Goal: Find specific page/section: Find specific page/section

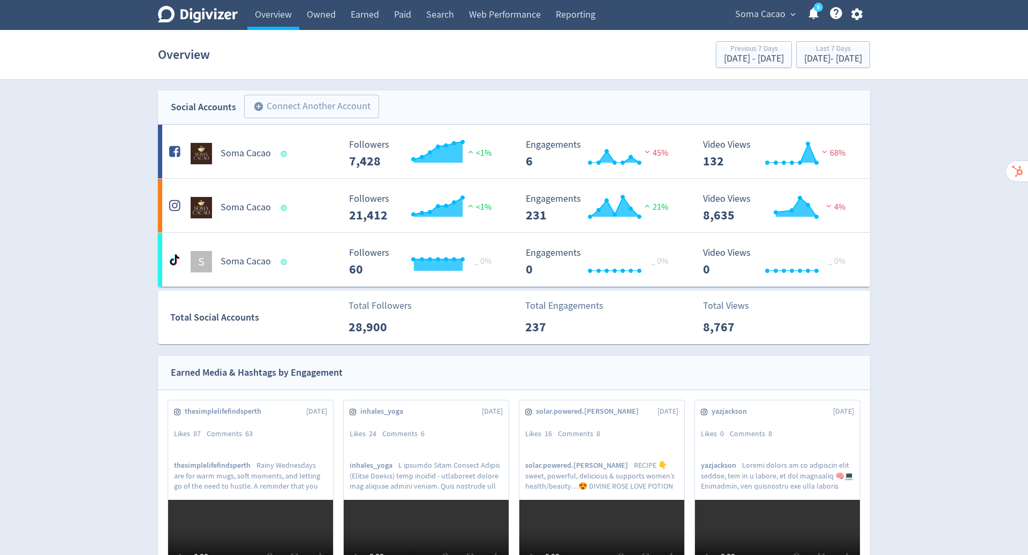
click at [762, 12] on span "Soma Cacao" at bounding box center [760, 14] width 50 height 17
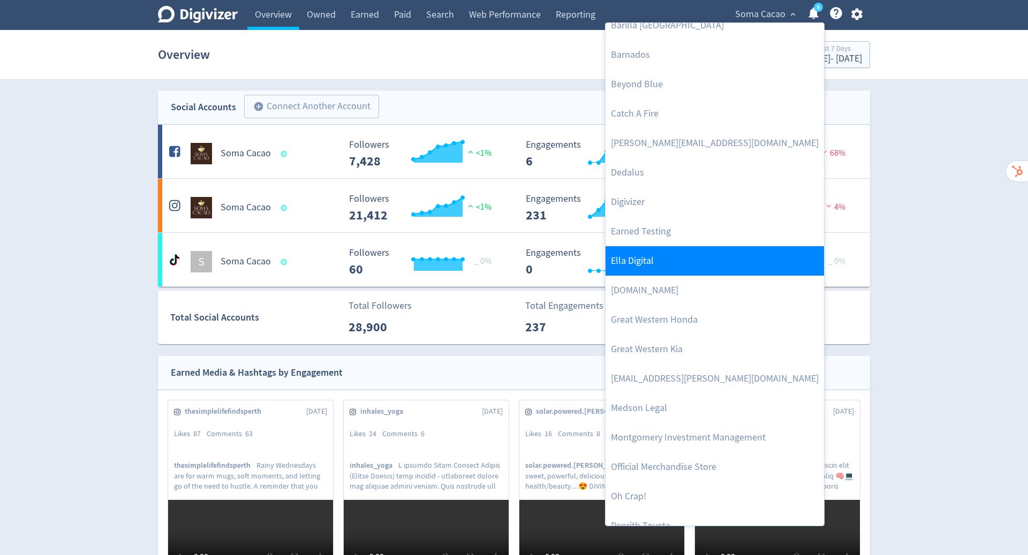
scroll to position [108, 0]
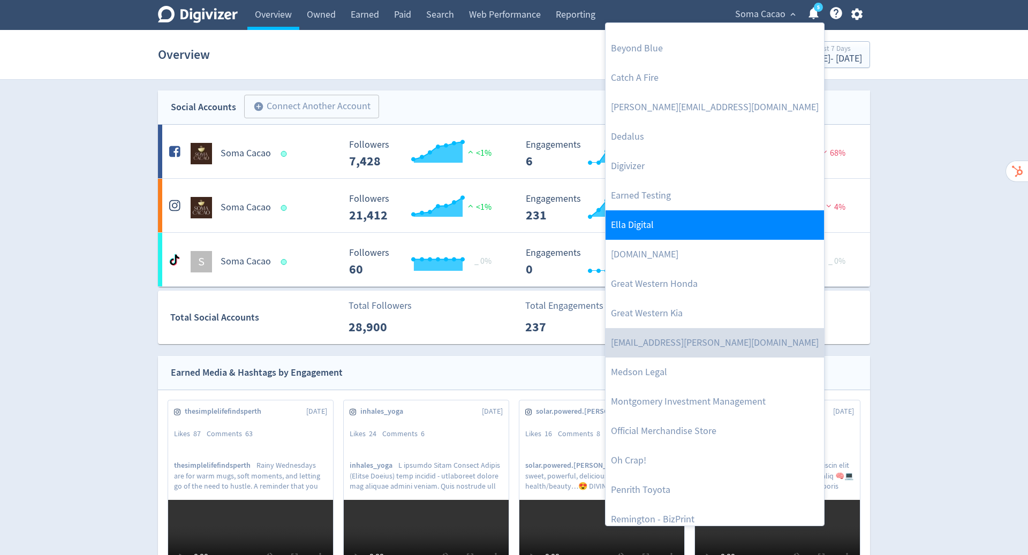
click at [733, 342] on link "[EMAIL_ADDRESS][PERSON_NAME][DOMAIN_NAME]" at bounding box center [715, 342] width 218 height 29
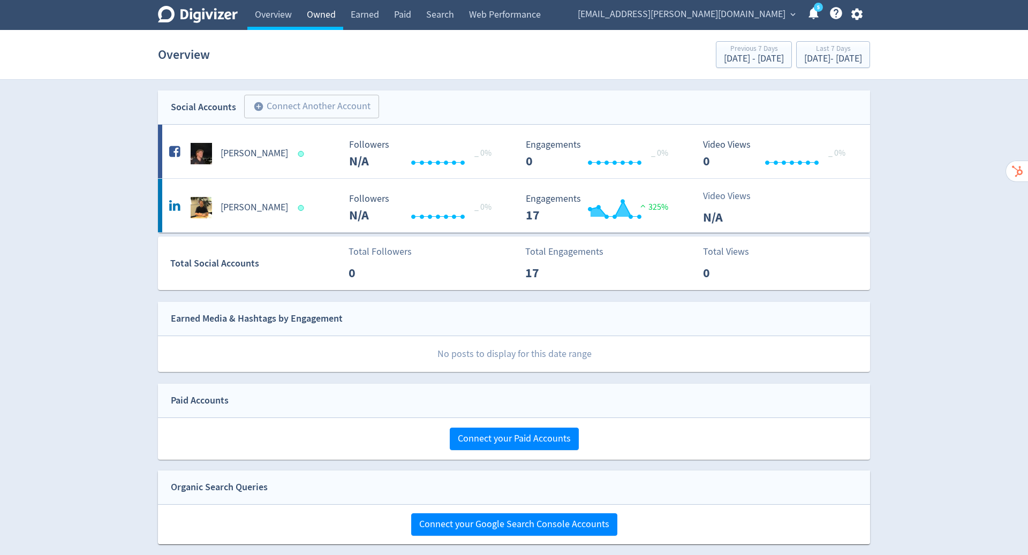
click at [324, 17] on link "Owned" at bounding box center [321, 15] width 44 height 30
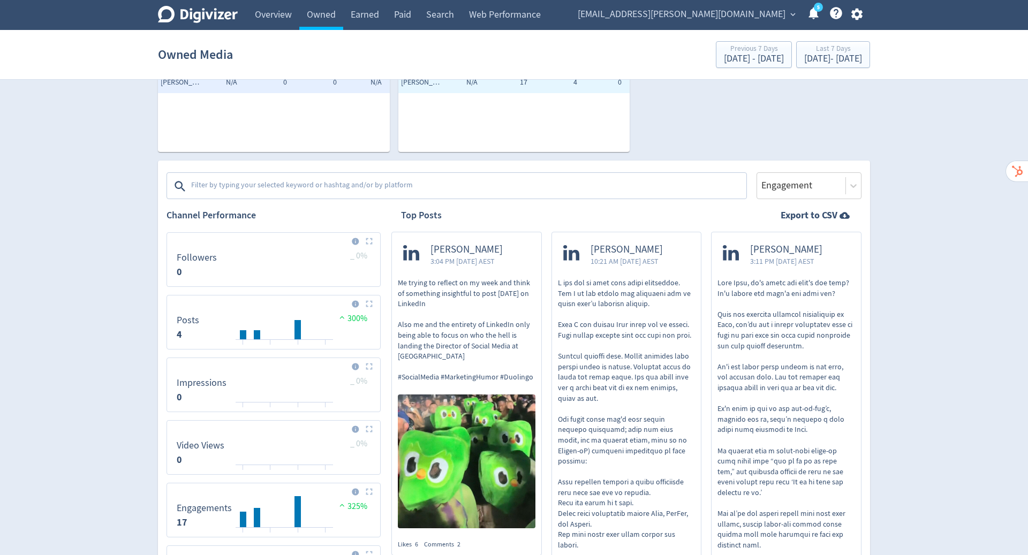
scroll to position [90, 0]
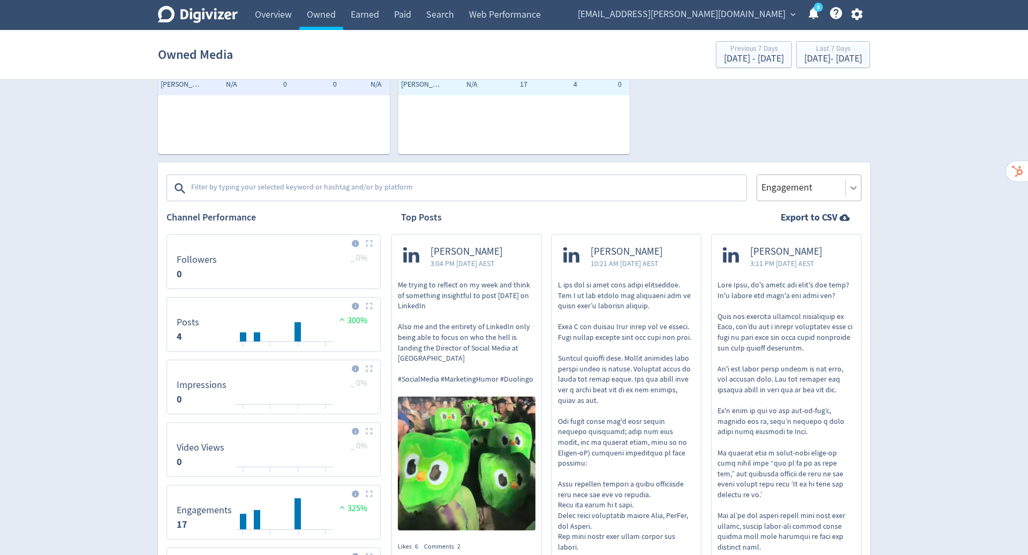
click at [851, 185] on icon at bounding box center [853, 188] width 11 height 11
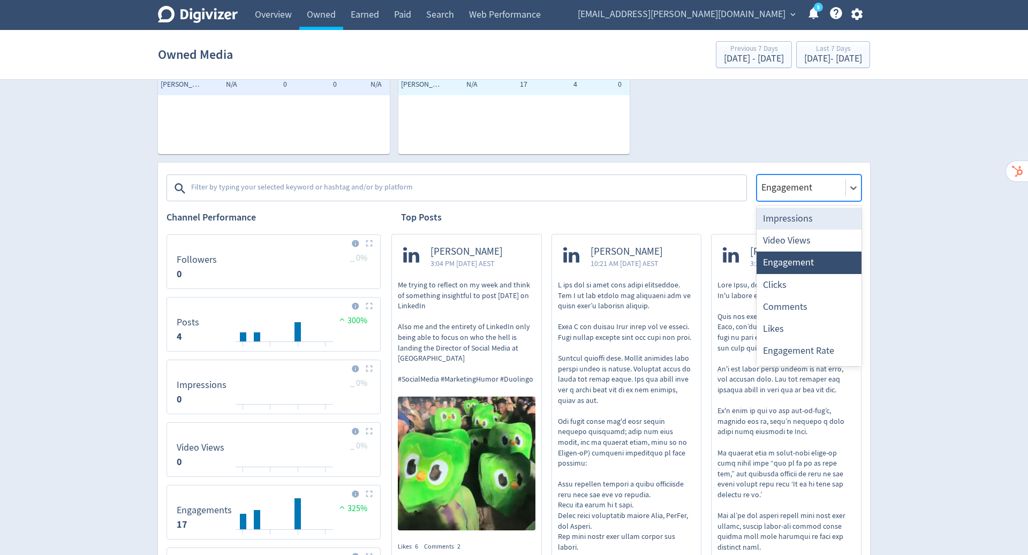
click at [833, 216] on div "Impressions" at bounding box center [809, 219] width 105 height 22
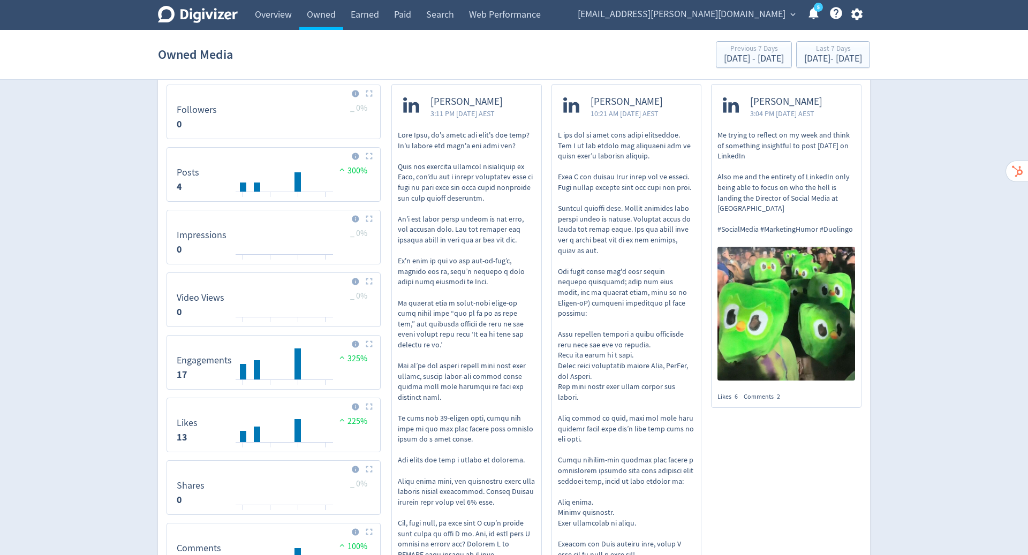
scroll to position [0, 0]
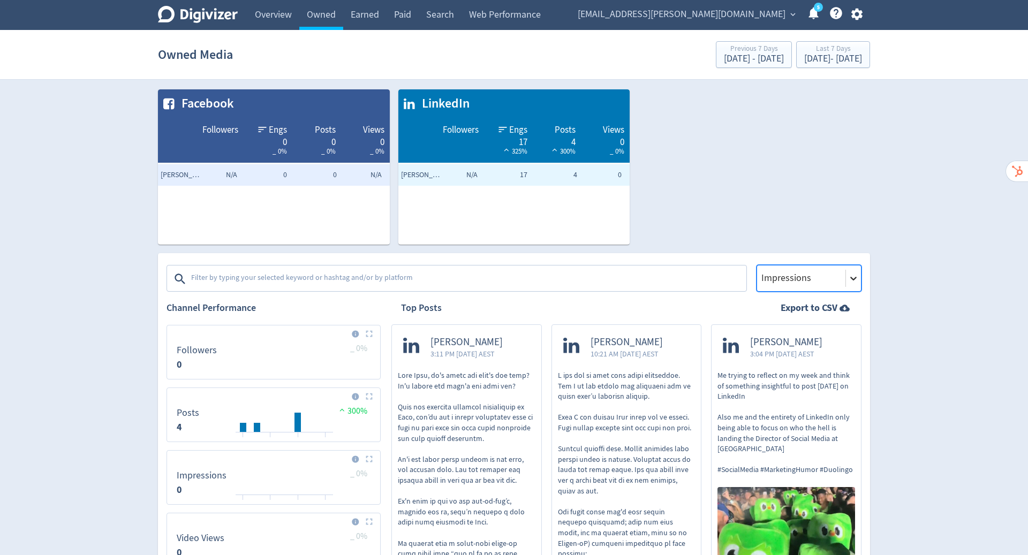
click at [857, 276] on icon at bounding box center [853, 278] width 11 height 11
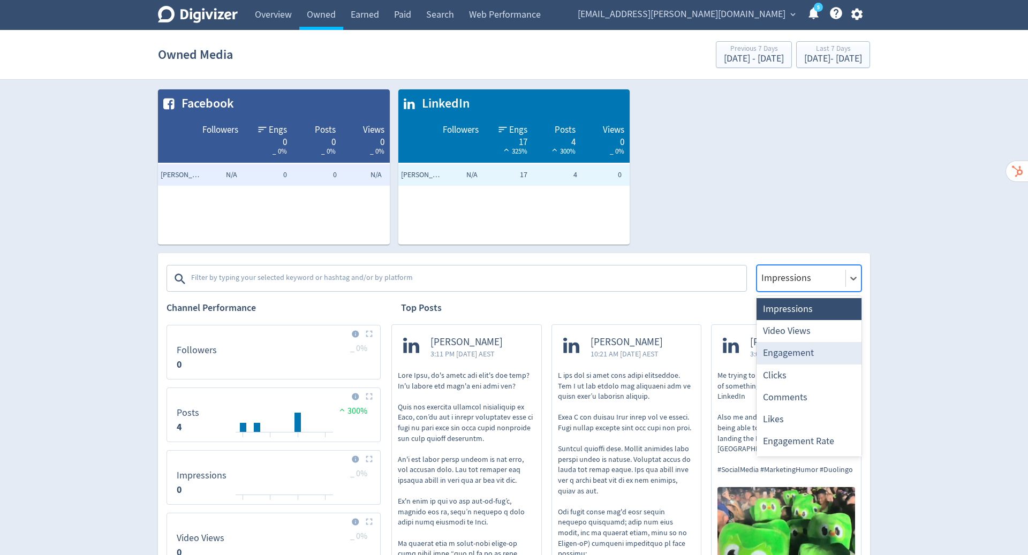
click at [838, 358] on div "Engagement" at bounding box center [809, 353] width 105 height 22
